Goal: Use online tool/utility: Utilize a website feature to perform a specific function

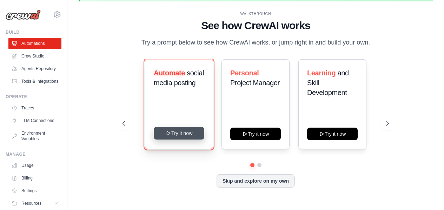
click at [179, 134] on button "Try it now" at bounding box center [179, 133] width 51 height 13
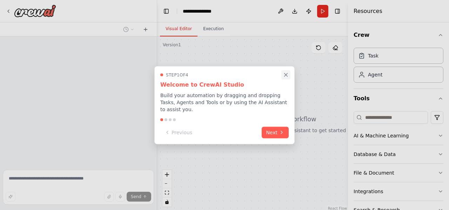
click at [289, 78] on button "Close walkthrough" at bounding box center [285, 74] width 9 height 9
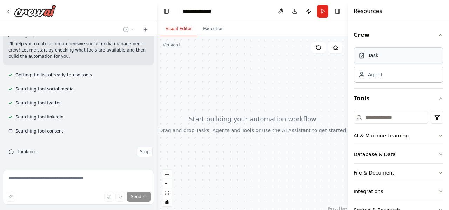
scroll to position [60, 0]
click at [375, 57] on div "Task" at bounding box center [373, 55] width 11 height 7
click at [379, 60] on div "Task" at bounding box center [399, 55] width 90 height 16
click at [399, 138] on div "AI & Machine Learning" at bounding box center [381, 135] width 55 height 7
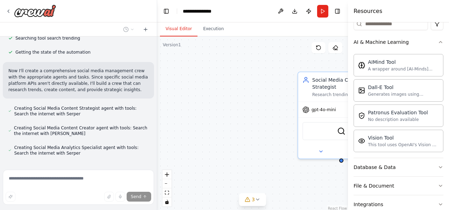
scroll to position [168, 0]
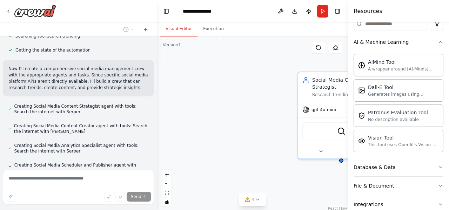
click at [154, 128] on div at bounding box center [155, 105] width 3 height 210
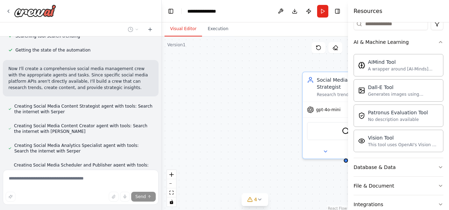
drag, startPoint x: 154, startPoint y: 128, endPoint x: 162, endPoint y: 134, distance: 10.2
click at [162, 134] on div "**********" at bounding box center [224, 105] width 449 height 210
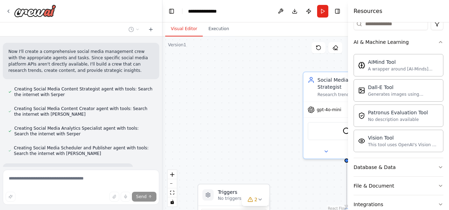
scroll to position [186, 0]
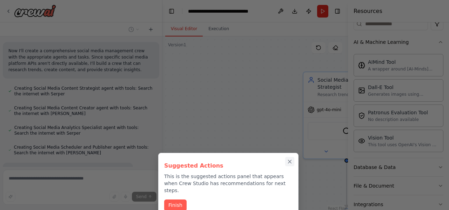
click at [290, 162] on icon "Close walkthrough" at bounding box center [289, 161] width 3 height 3
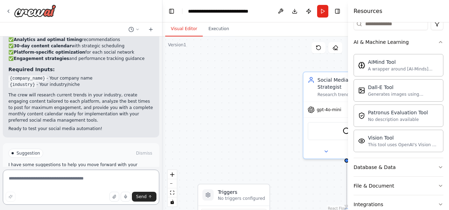
scroll to position [684, 0]
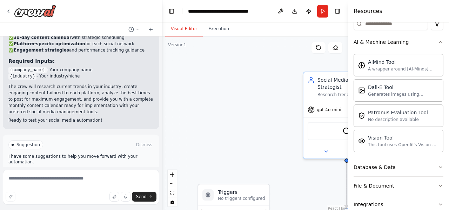
click at [92, 172] on span "Run Automation" at bounding box center [84, 175] width 34 height 6
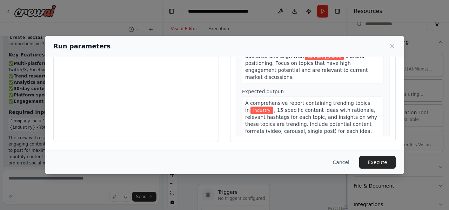
scroll to position [0, 0]
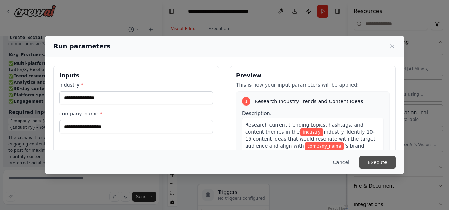
click at [379, 160] on button "Execute" at bounding box center [377, 162] width 36 height 13
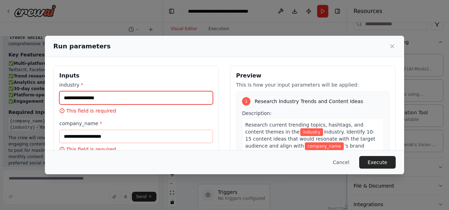
click at [106, 99] on input "industry *" at bounding box center [136, 97] width 154 height 13
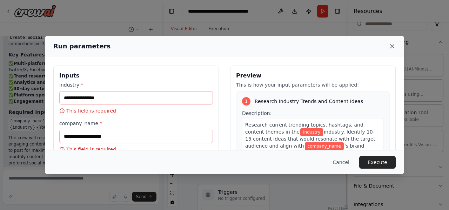
click at [392, 44] on icon at bounding box center [392, 46] width 7 height 7
